Goal: Navigation & Orientation: Find specific page/section

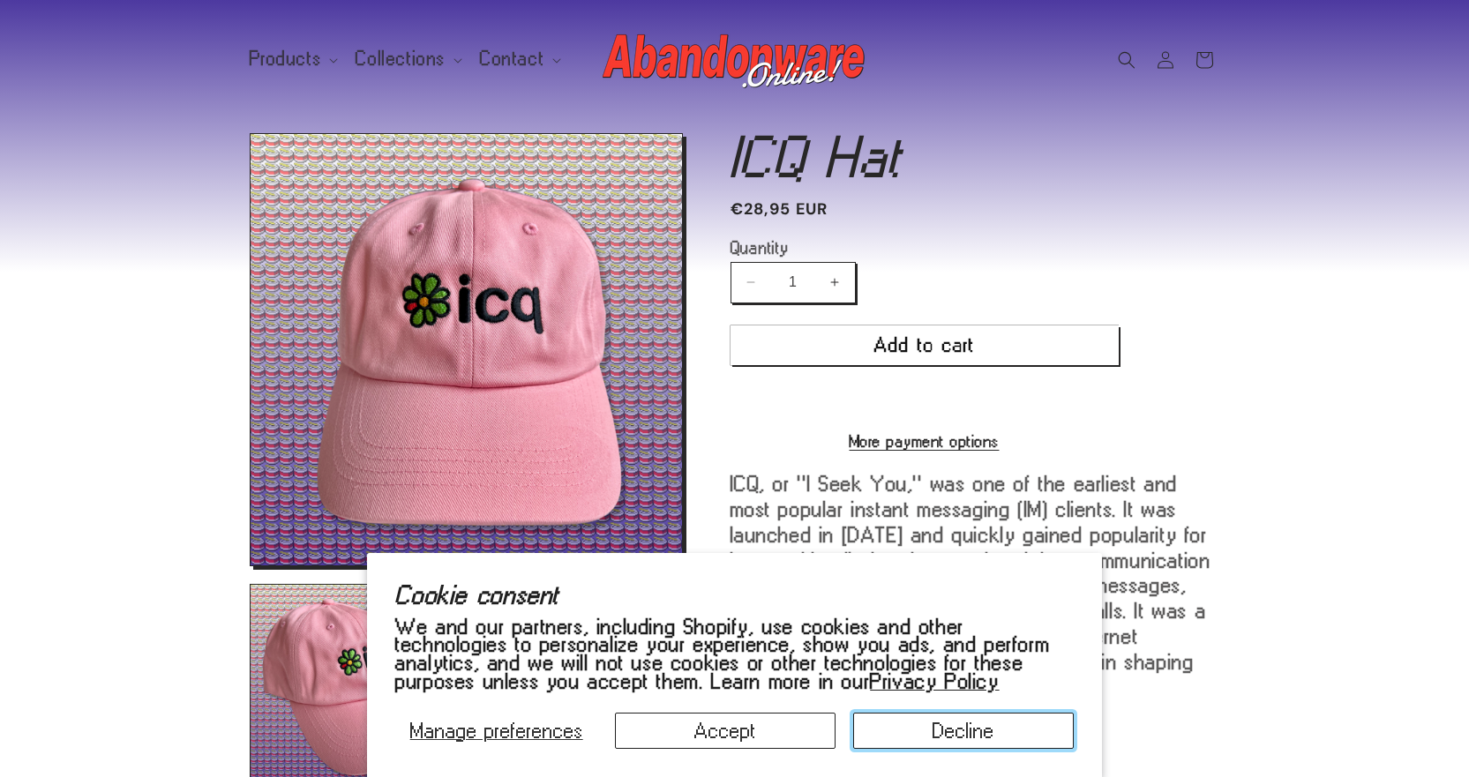
click at [911, 718] on button "Decline" at bounding box center [963, 731] width 221 height 36
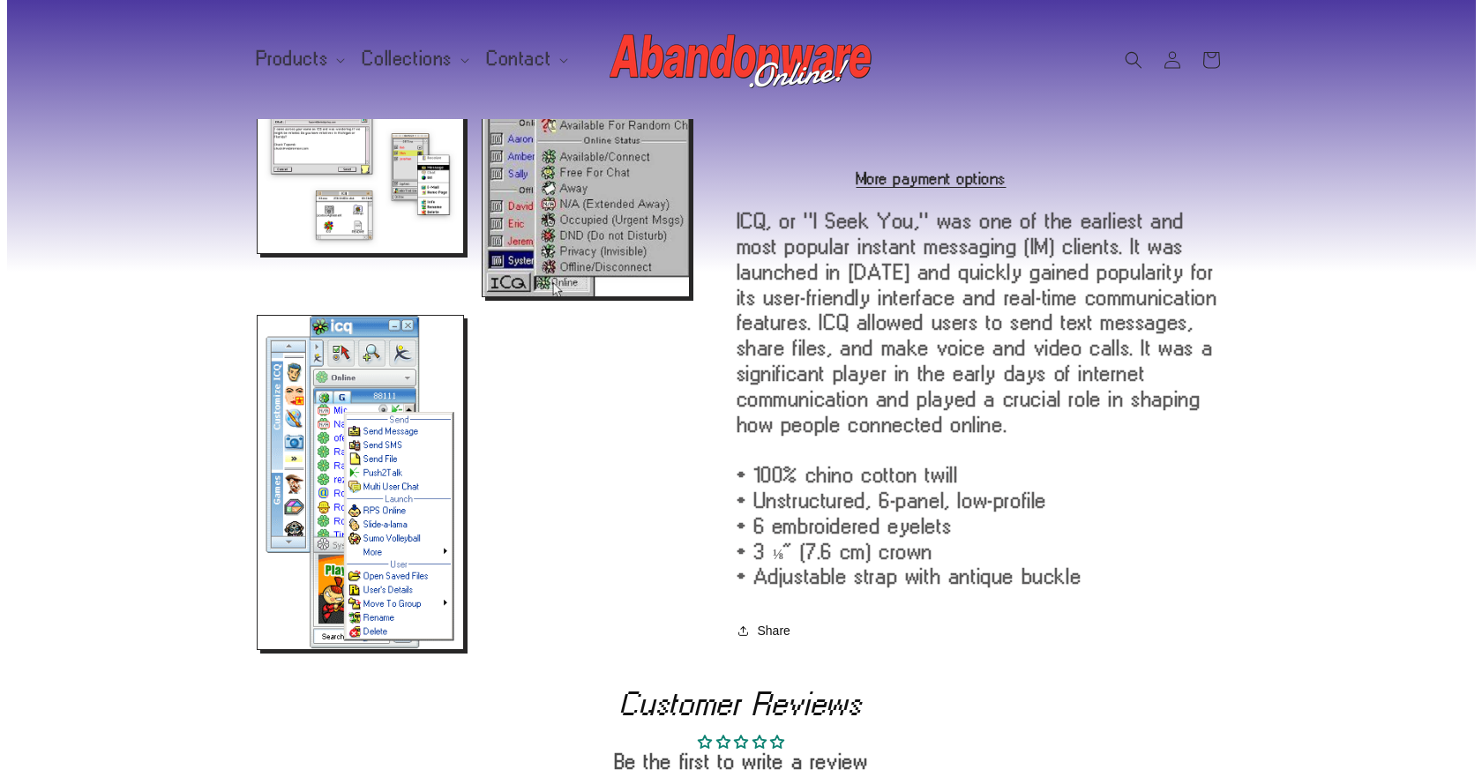
scroll to position [731, 0]
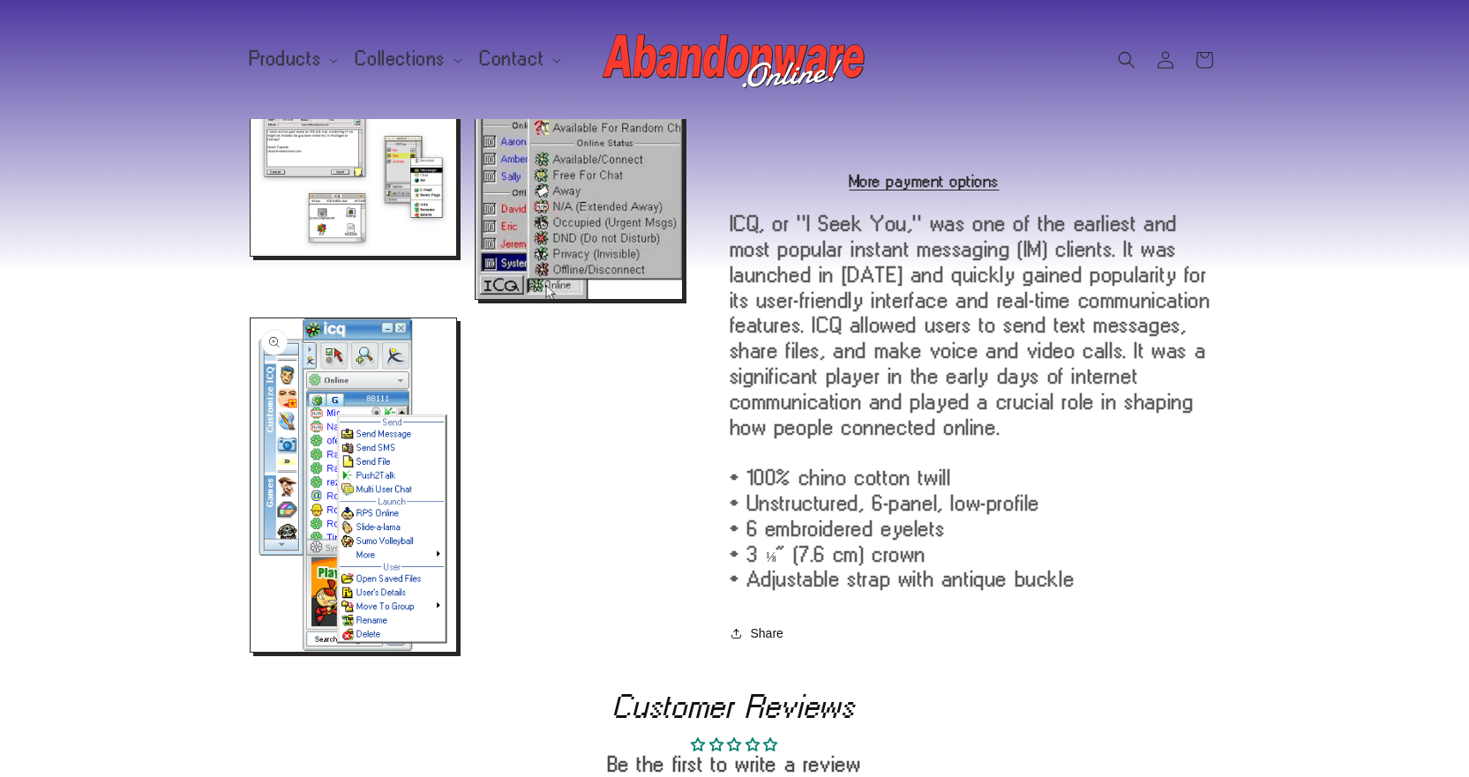
click at [251, 652] on button "Open media 6 in modal" at bounding box center [251, 652] width 0 height 0
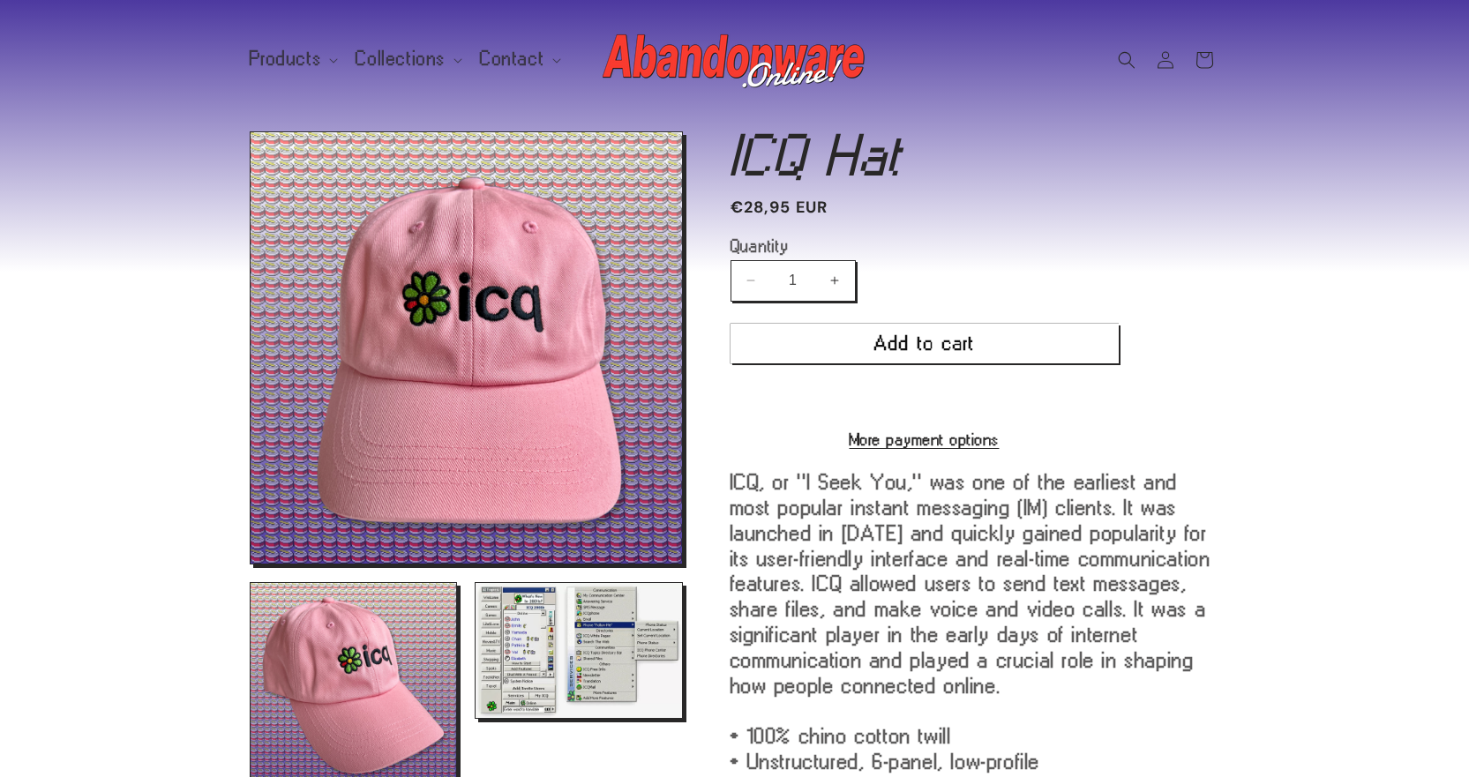
scroll to position [0, 0]
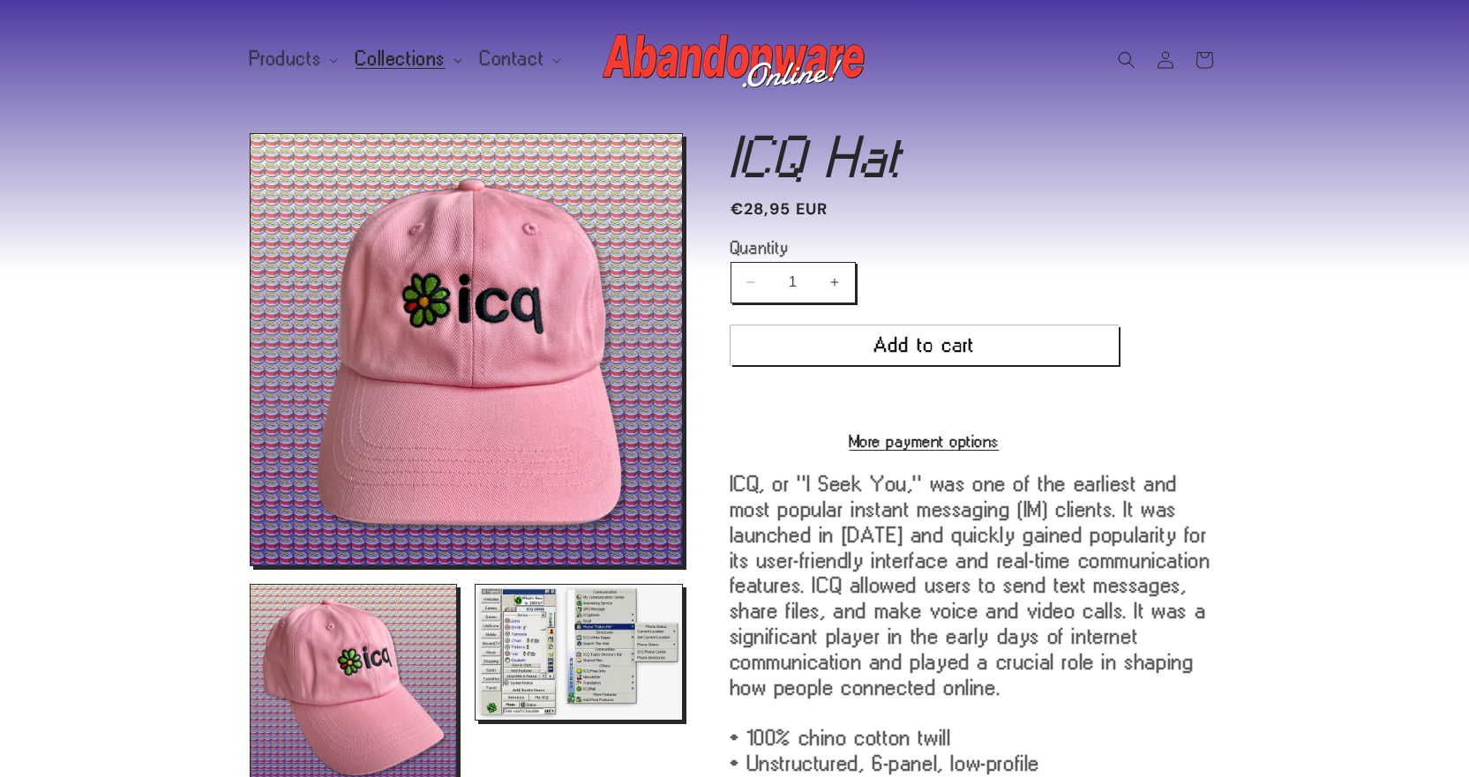
click at [408, 71] on summary "Collections" at bounding box center [407, 59] width 124 height 37
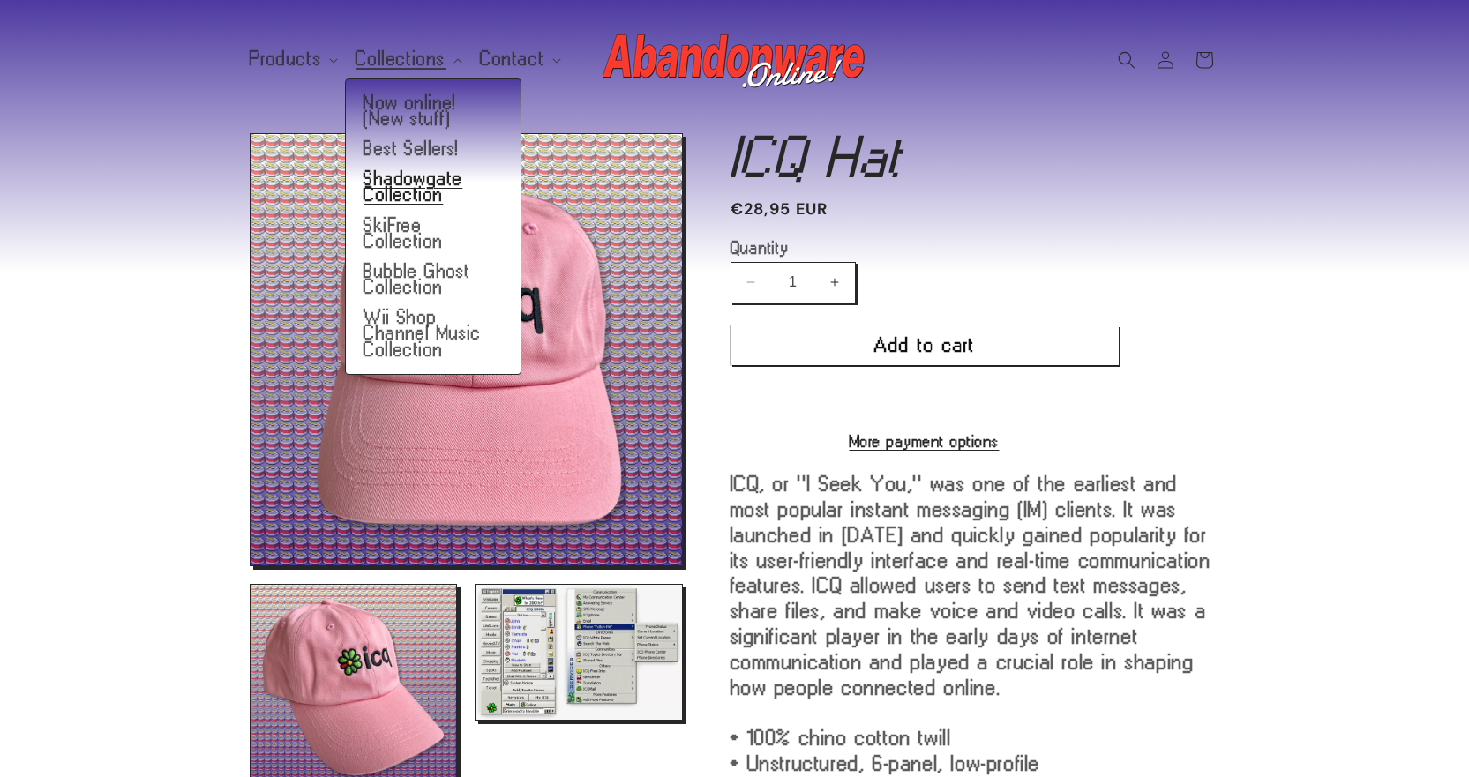
click at [381, 185] on link "Shadowgate Collection" at bounding box center [433, 187] width 175 height 46
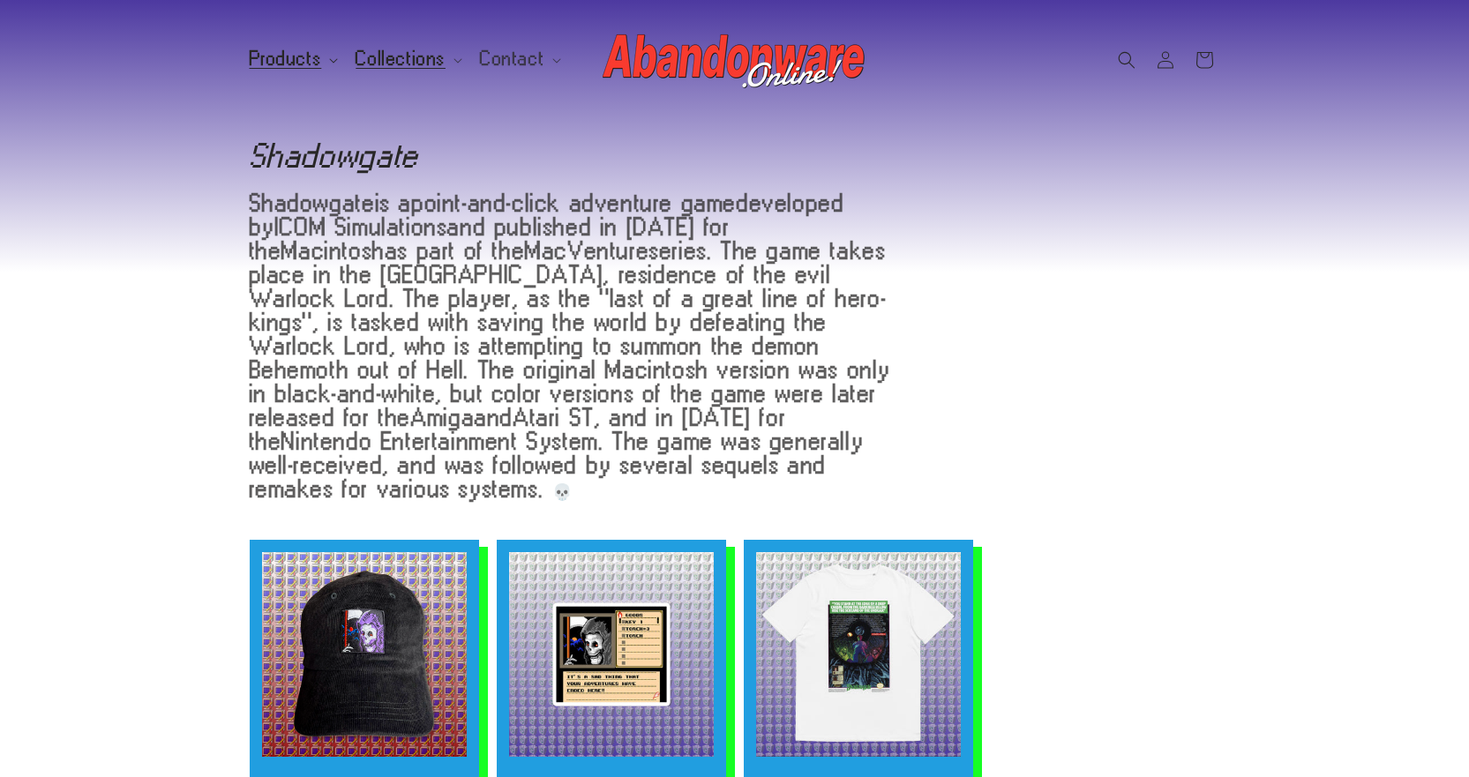
click at [301, 64] on span "Products" at bounding box center [286, 59] width 72 height 16
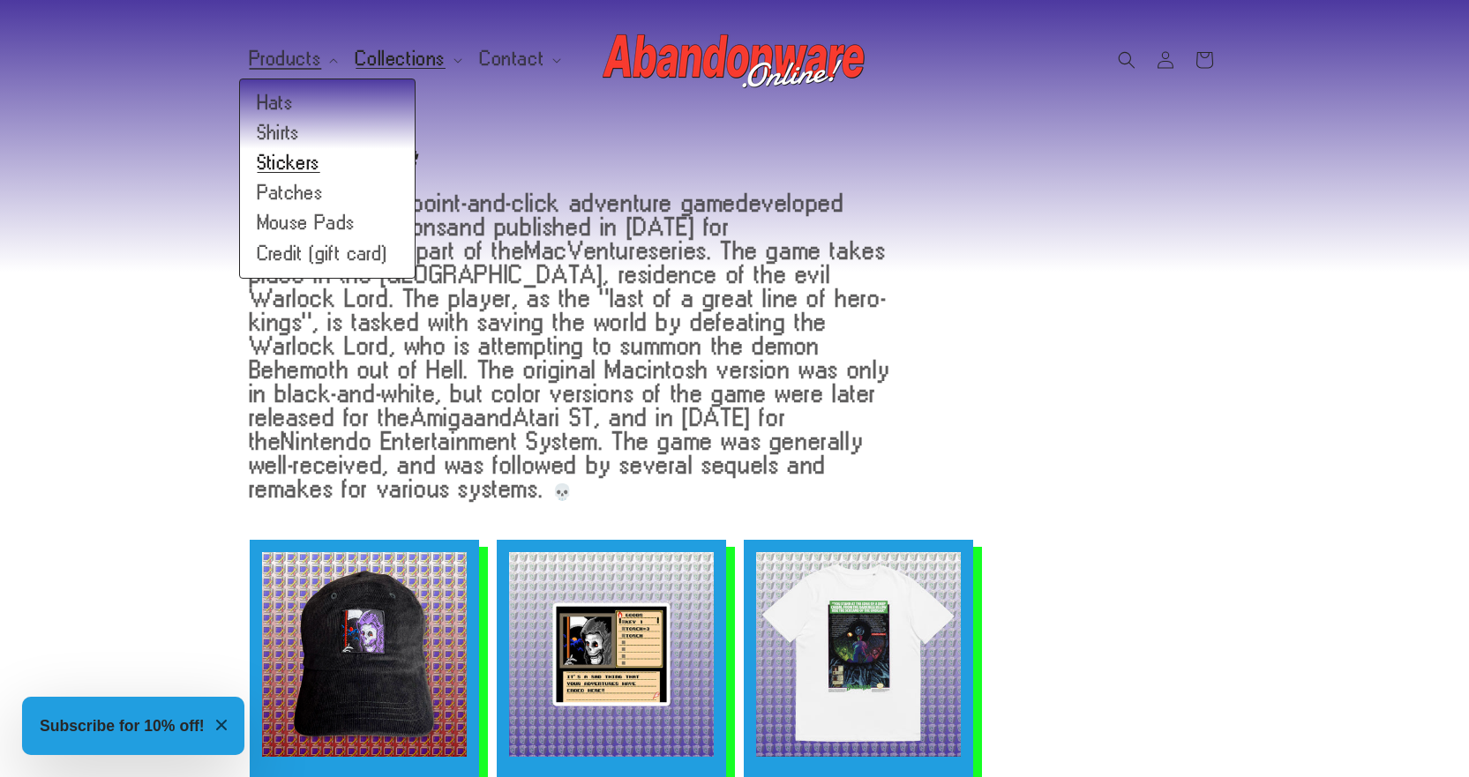
click at [271, 167] on link "Stickers" at bounding box center [327, 163] width 175 height 30
